Goal: Task Accomplishment & Management: Manage account settings

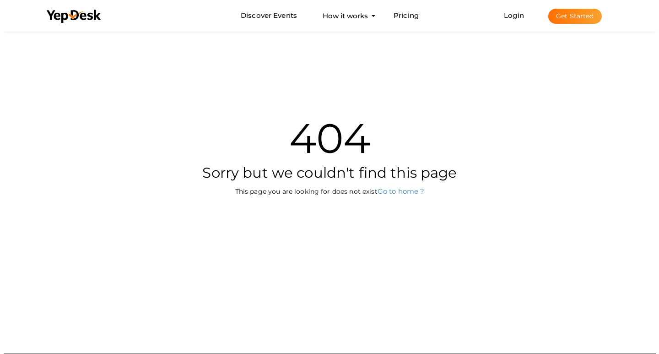
scroll to position [29, 0]
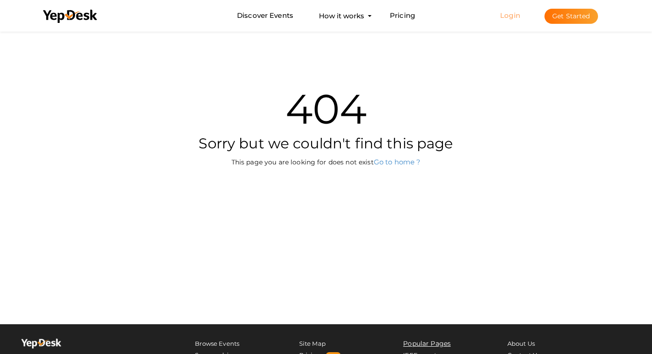
click at [509, 17] on link "Login" at bounding box center [510, 15] width 20 height 9
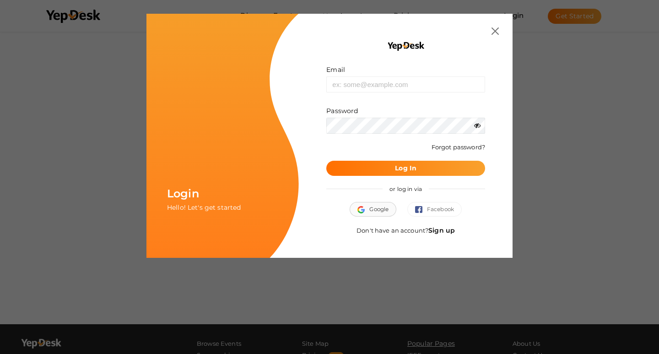
click at [365, 214] on button "Google" at bounding box center [372, 209] width 47 height 15
